Goal: Check status: Check status

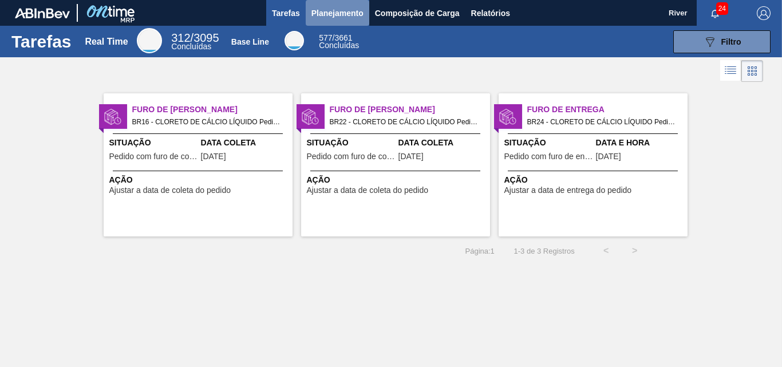
click at [333, 11] on span "Planejamento" at bounding box center [337, 13] width 52 height 14
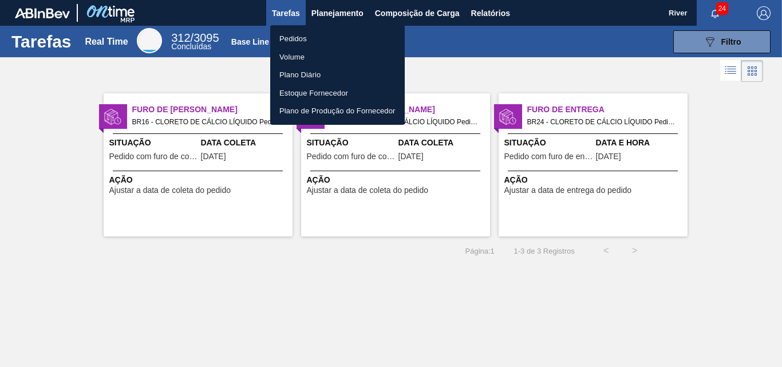
click at [289, 40] on li "Pedidos" at bounding box center [337, 39] width 135 height 18
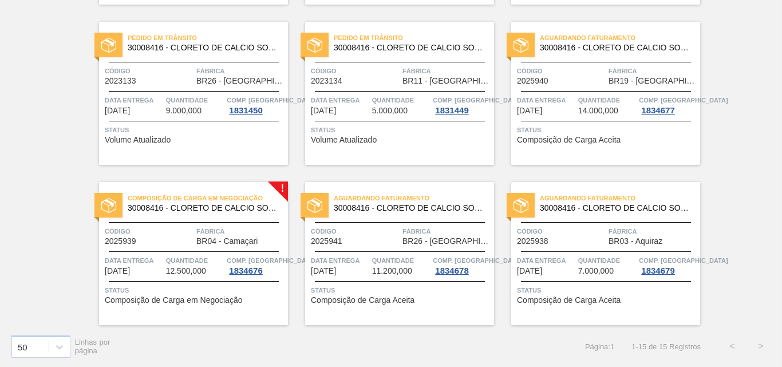
scroll to position [562, 0]
click at [112, 204] on img at bounding box center [108, 205] width 15 height 15
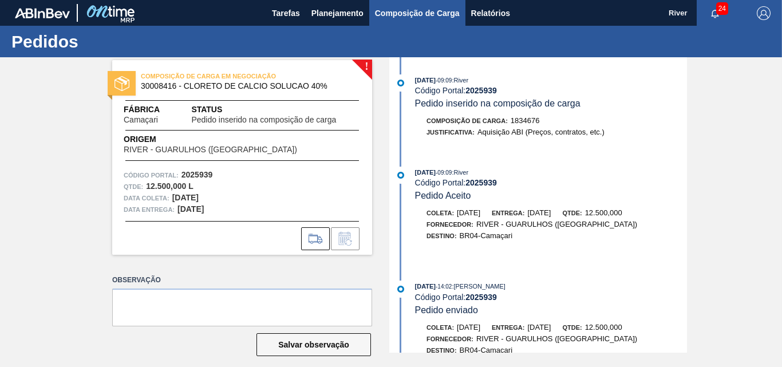
click at [404, 10] on span "Composição de Carga" at bounding box center [417, 13] width 85 height 14
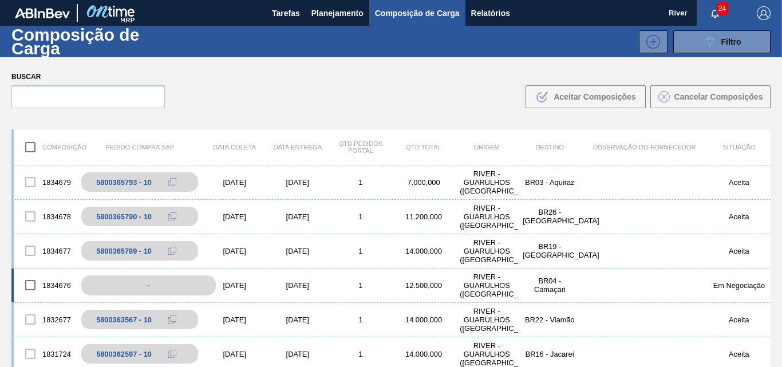
click at [175, 285] on div "-" at bounding box center [148, 285] width 134 height 20
click at [243, 284] on div "[DATE]" at bounding box center [234, 285] width 63 height 9
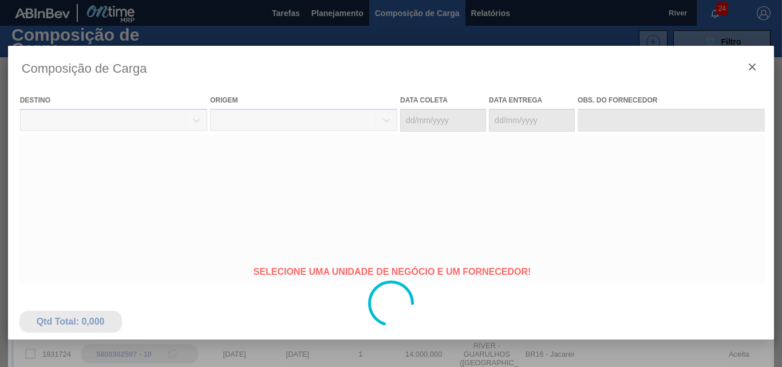
type coleta "[DATE]"
type entrega "[DATE]"
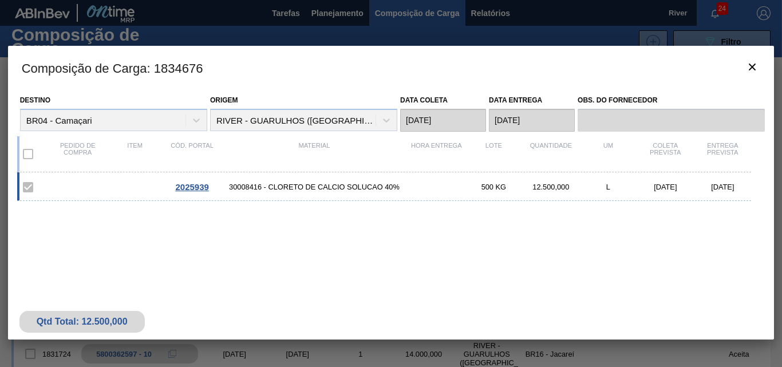
click at [200, 185] on span "2025939" at bounding box center [191, 187] width 33 height 10
